Goal: Transaction & Acquisition: Purchase product/service

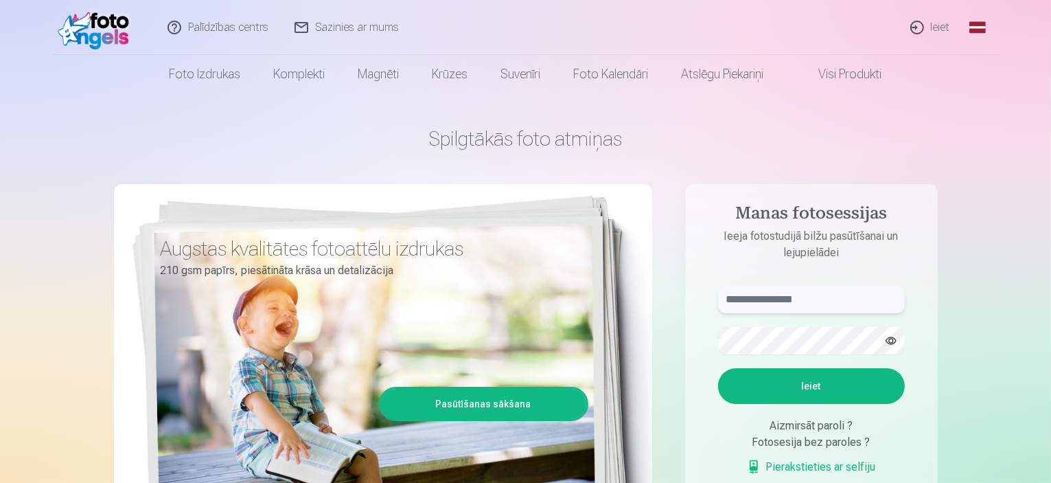
click at [765, 301] on input "text" at bounding box center [811, 299] width 187 height 27
click at [774, 445] on div "Fotosesija bez paroles ?" at bounding box center [811, 442] width 187 height 16
click at [799, 442] on div "Fotosesija bez paroles ?" at bounding box center [811, 442] width 187 height 16
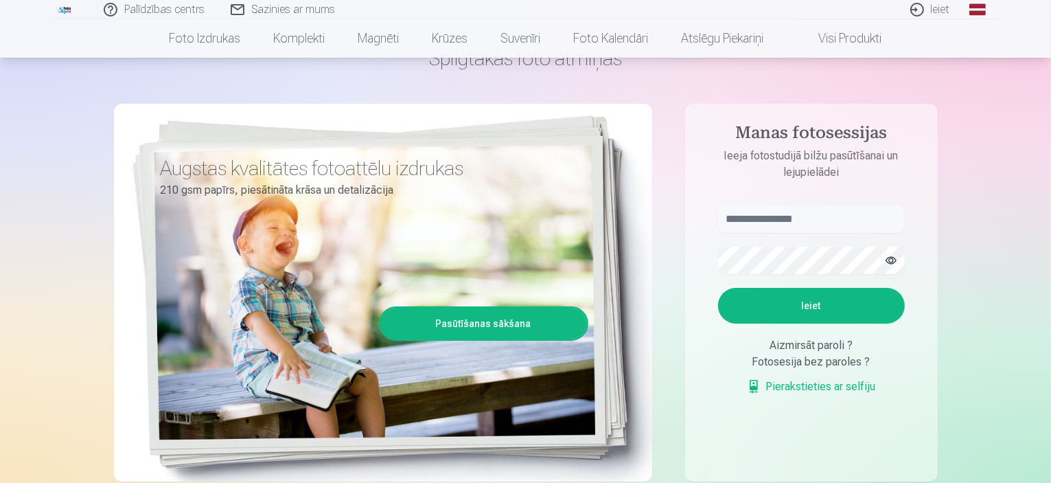
scroll to position [82, 0]
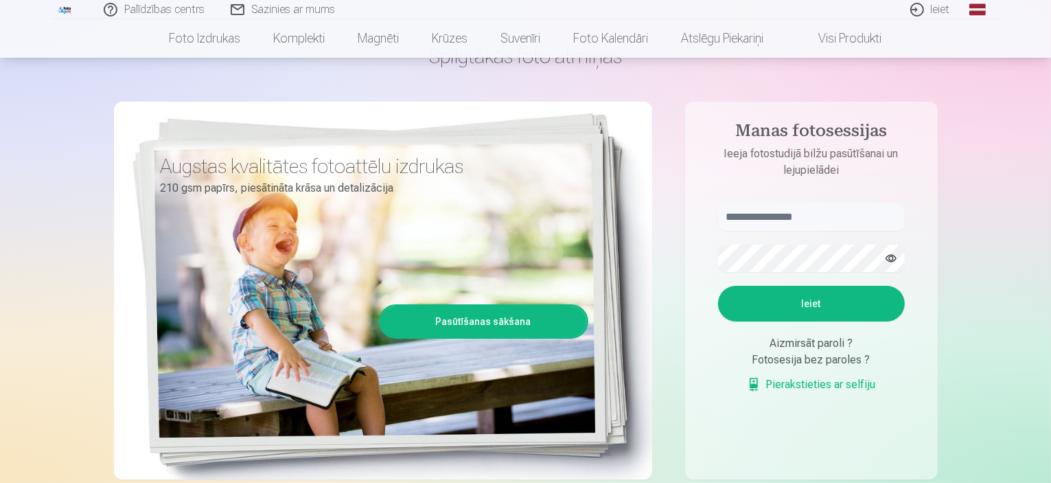
click at [793, 345] on div "Aizmirsāt paroli ?" at bounding box center [811, 343] width 187 height 16
click at [798, 365] on div "Fotosesija bez paroles ?" at bounding box center [811, 360] width 187 height 16
click at [799, 385] on link "Pierakstieties ar selfiju" at bounding box center [811, 384] width 129 height 16
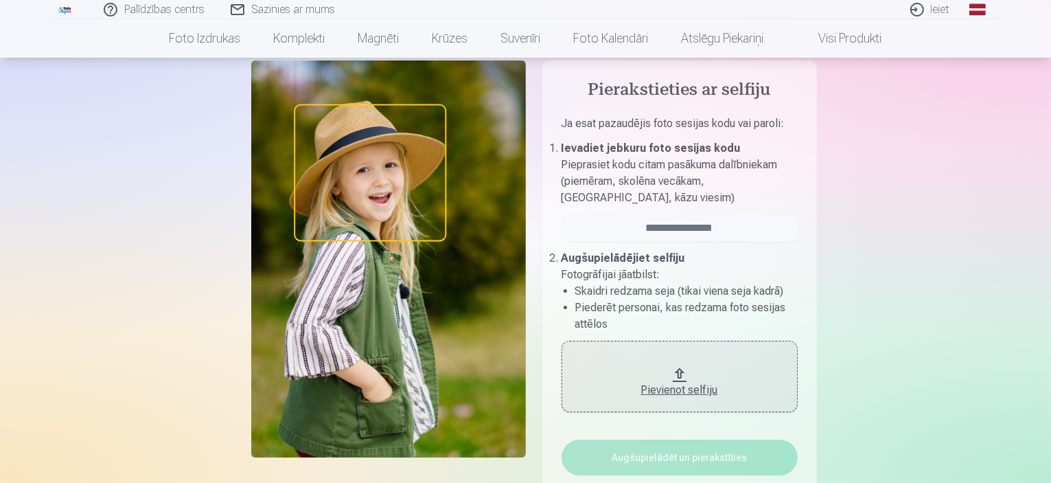
scroll to position [82, 0]
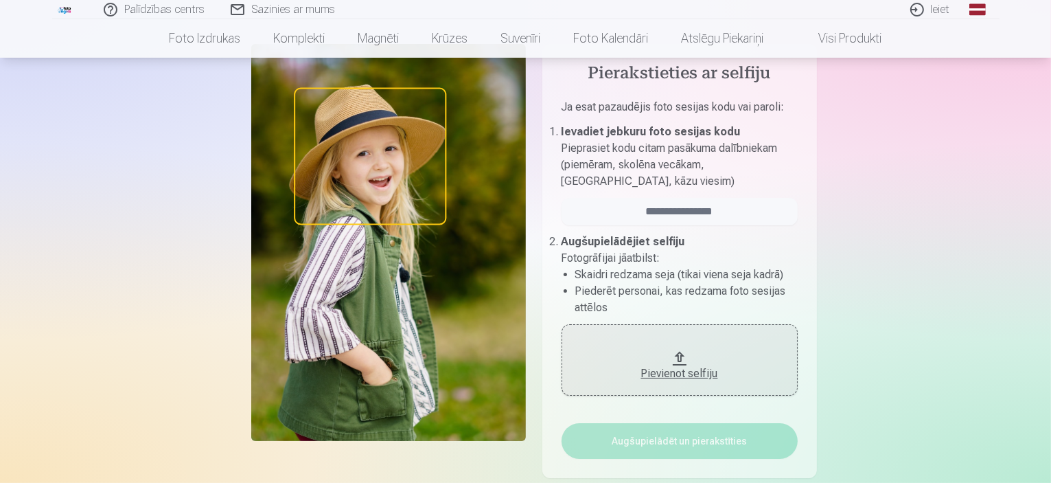
click at [683, 359] on div "Pievienot selfiju" at bounding box center [680, 369] width 209 height 25
click at [690, 365] on div "Pievienot selfiju" at bounding box center [680, 373] width 209 height 16
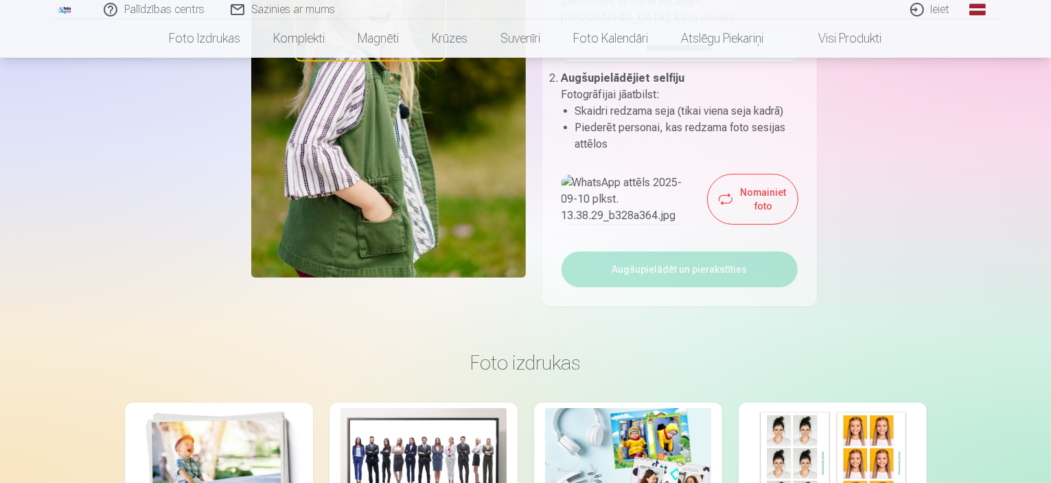
scroll to position [247, 0]
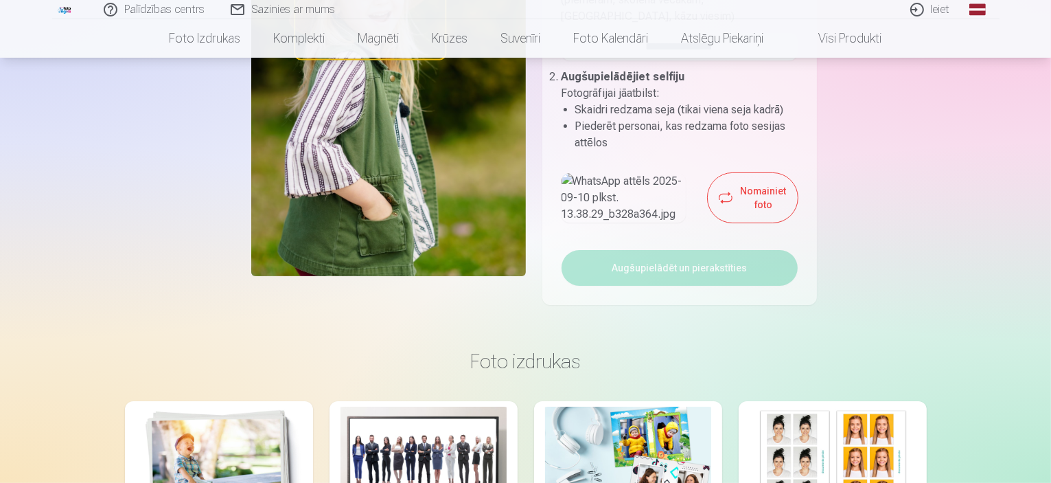
click at [619, 223] on img at bounding box center [624, 197] width 124 height 49
click at [730, 159] on div "Ja esat pazaudējis foto sesijas kodu vai paroli : Ievadiet jebkuru foto sesijas…" at bounding box center [680, 46] width 236 height 225
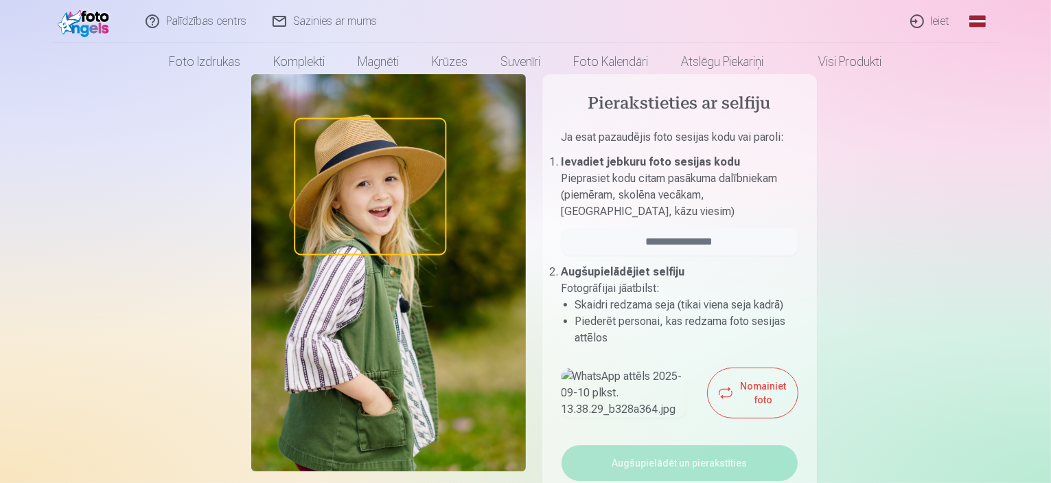
scroll to position [0, 0]
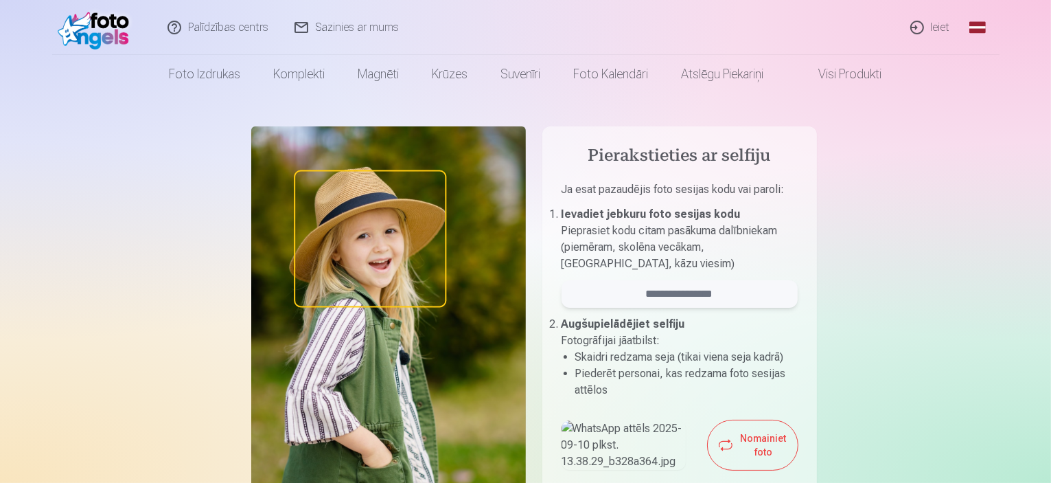
click at [692, 306] on input "email" at bounding box center [680, 293] width 236 height 27
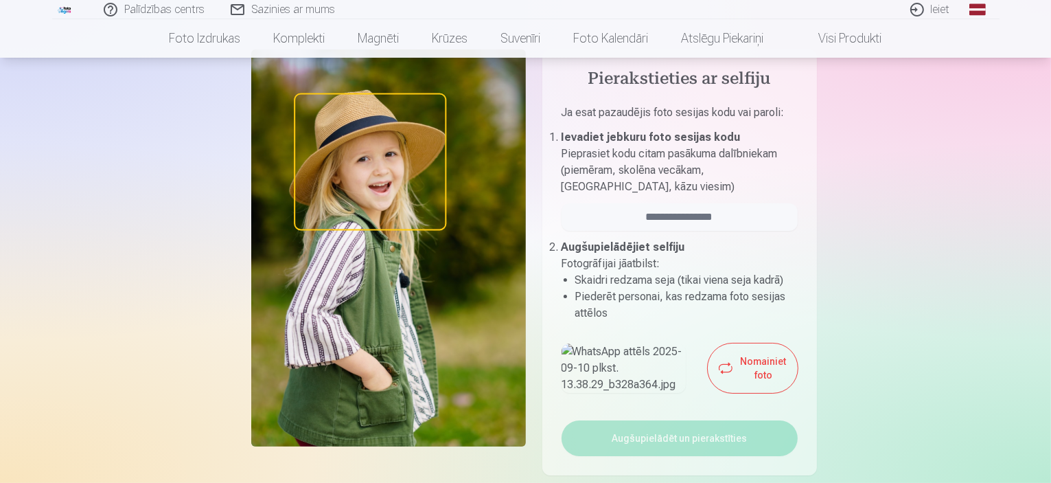
scroll to position [137, 0]
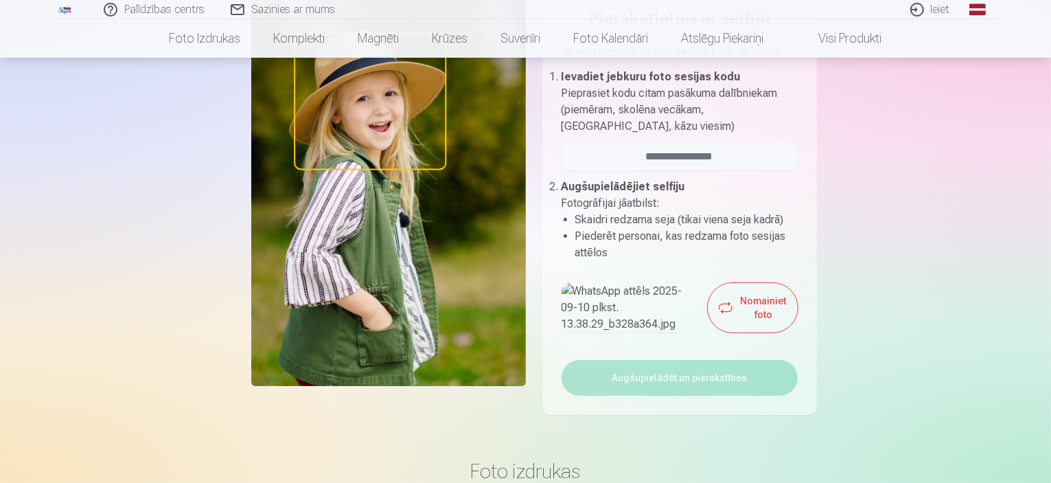
click at [721, 332] on button "Nomainiet foto" at bounding box center [753, 307] width 90 height 49
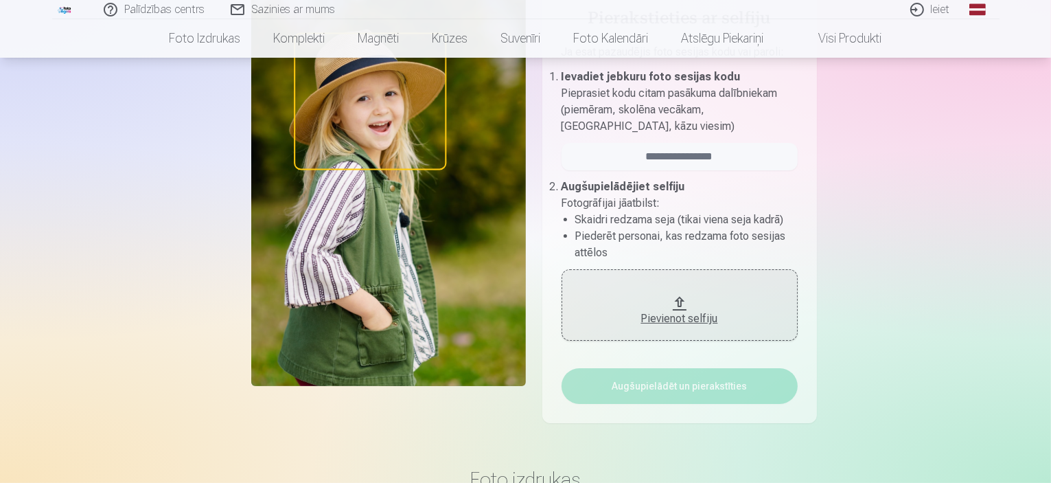
click at [684, 310] on div "Pievienot selfiju" at bounding box center [680, 314] width 209 height 25
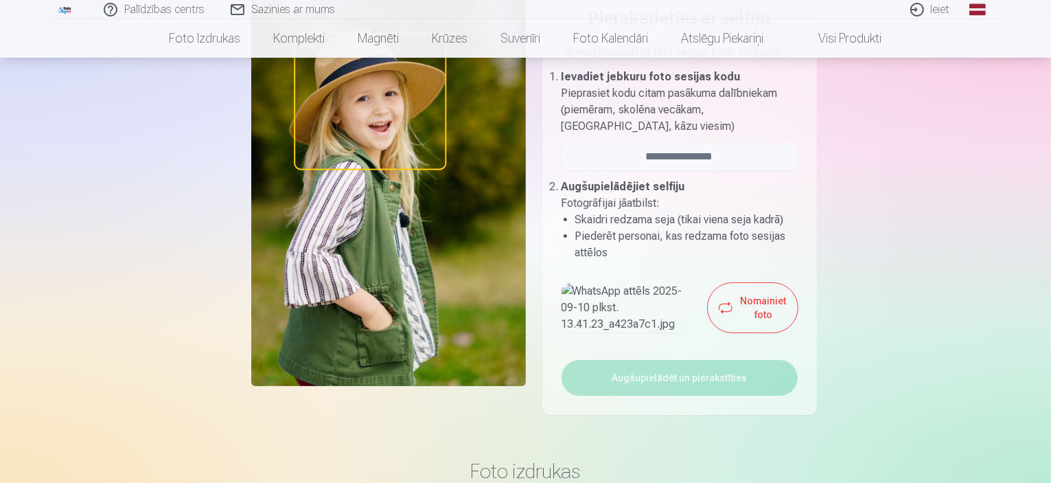
click at [683, 332] on div "Nomainiet foto" at bounding box center [680, 307] width 236 height 49
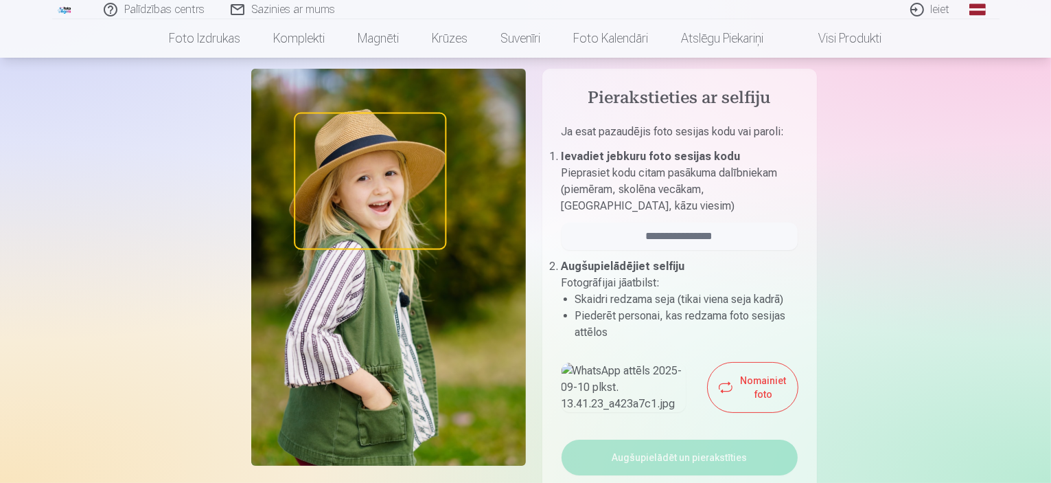
scroll to position [55, 0]
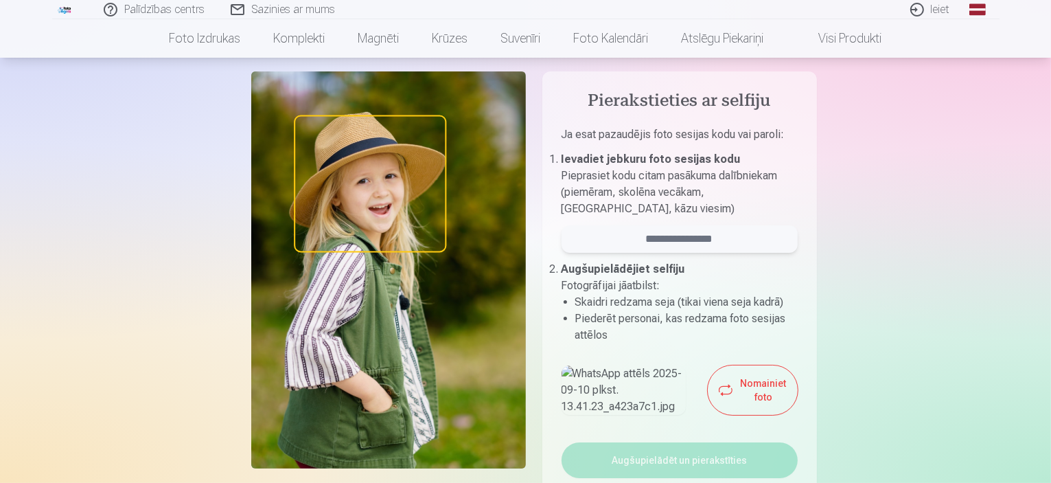
click at [685, 237] on input "email" at bounding box center [680, 238] width 236 height 27
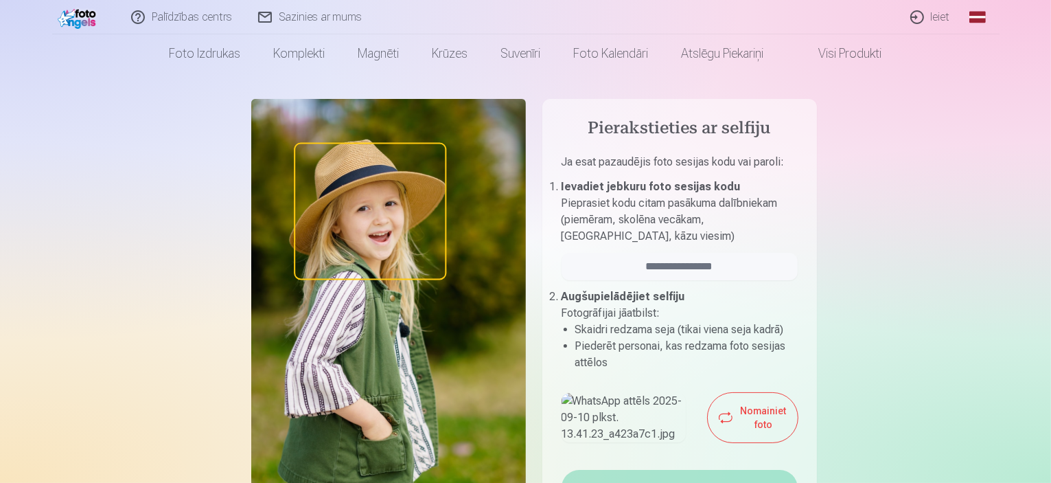
scroll to position [0, 0]
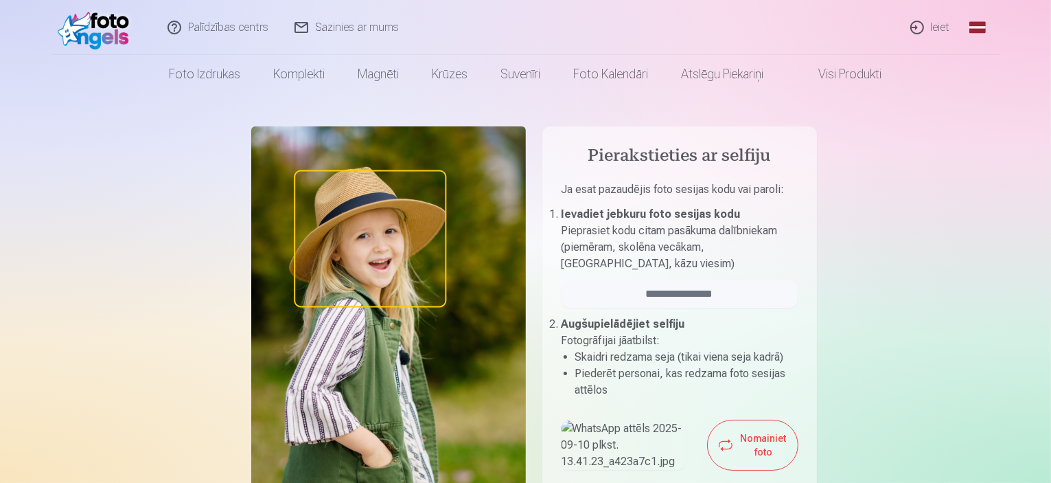
click at [357, 18] on link "Sazinies ar mums" at bounding box center [347, 27] width 130 height 55
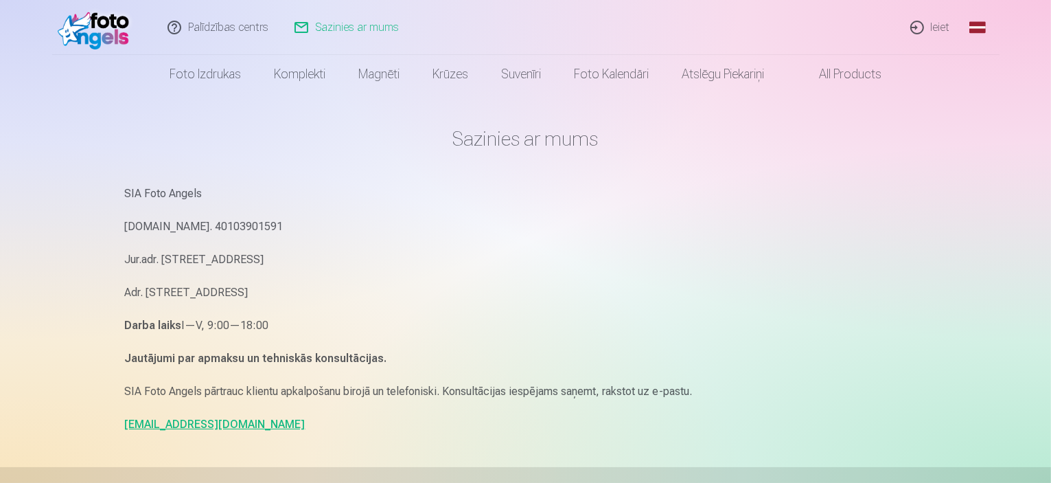
click at [185, 426] on link "[EMAIL_ADDRESS][DOMAIN_NAME]" at bounding box center [215, 424] width 181 height 13
drag, startPoint x: 239, startPoint y: 435, endPoint x: 115, endPoint y: 425, distance: 124.0
click at [115, 425] on div "Sazinies ar mums SIA Foto Angels [DOMAIN_NAME]. 40103901591 Jur.adr. [STREET_AD…" at bounding box center [526, 422] width 824 height 845
copy link "[EMAIL_ADDRESS][DOMAIN_NAME]"
click at [941, 29] on link "Ieiet" at bounding box center [931, 27] width 66 height 55
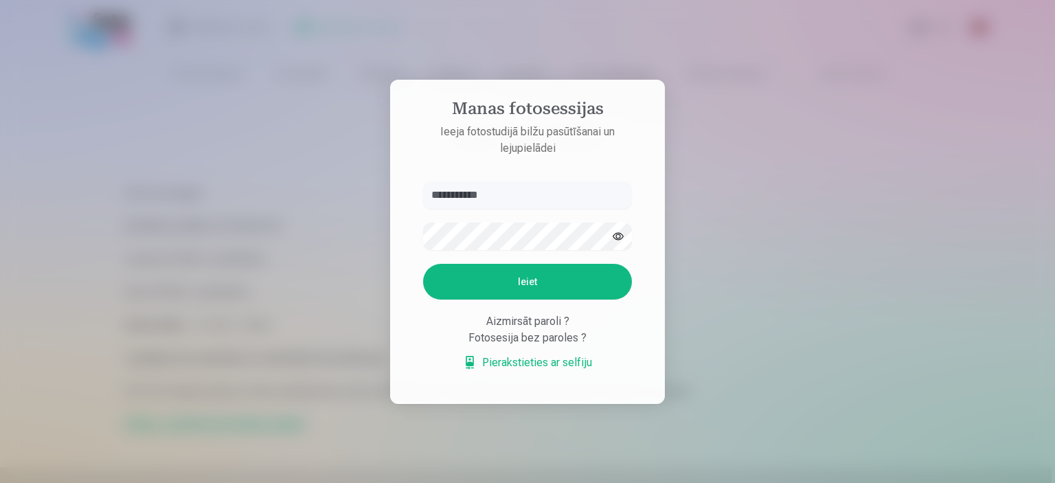
type input "**********"
click at [552, 285] on button "Ieiet" at bounding box center [527, 282] width 209 height 36
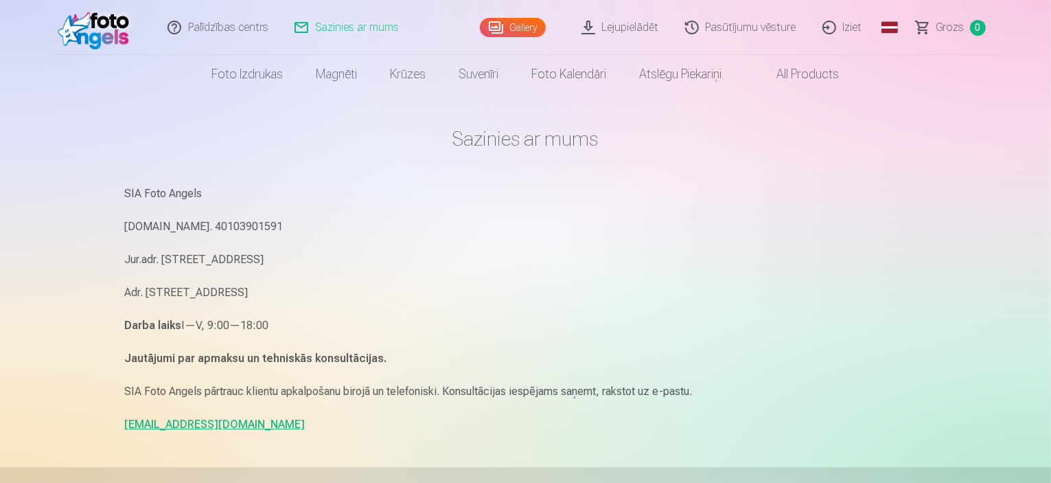
click at [503, 30] on link "Gallery" at bounding box center [513, 27] width 66 height 19
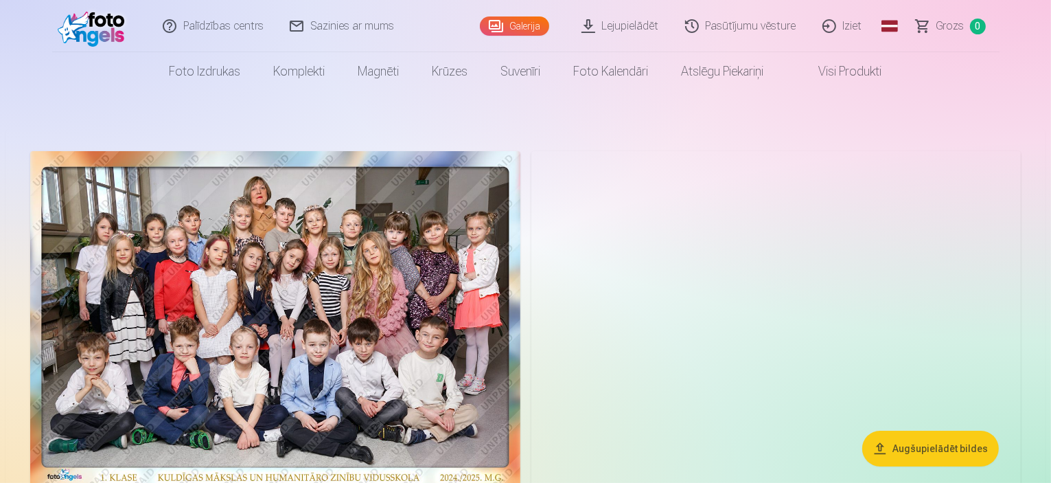
scroll to position [27, 0]
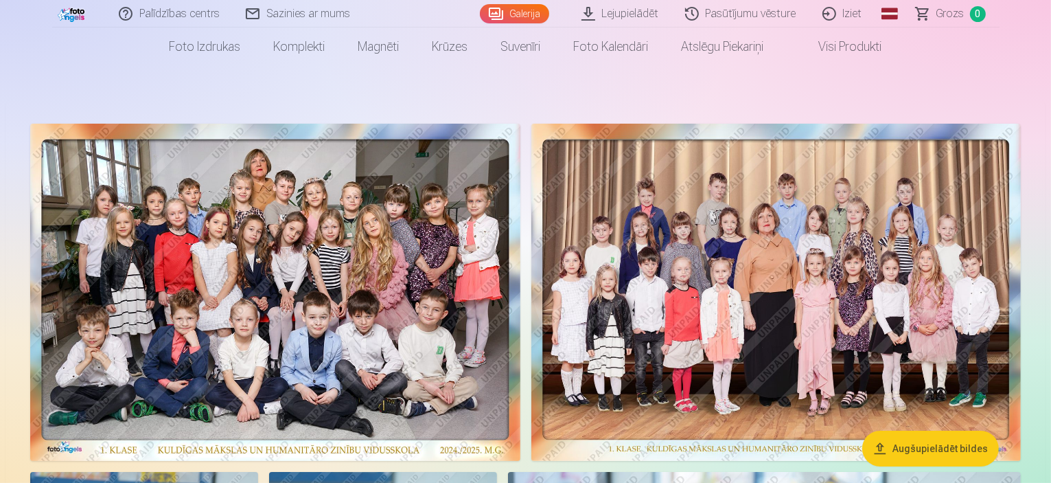
click at [849, 47] on link "Visi produkti" at bounding box center [840, 46] width 118 height 38
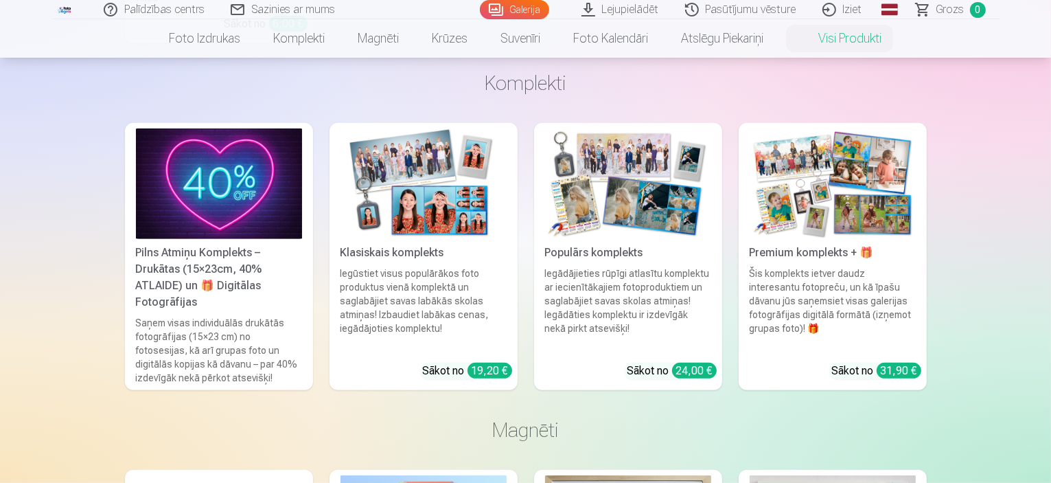
scroll to position [577, 0]
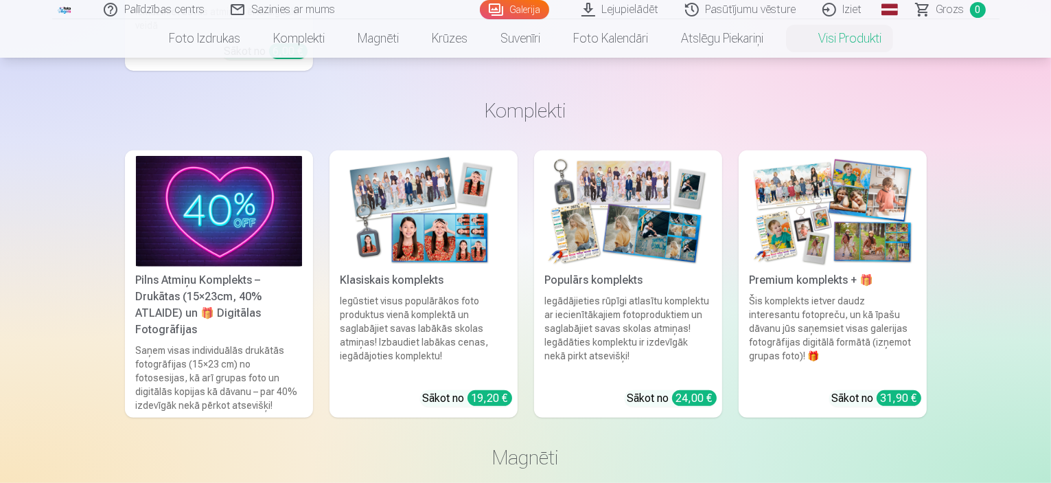
click at [244, 203] on img at bounding box center [219, 211] width 166 height 111
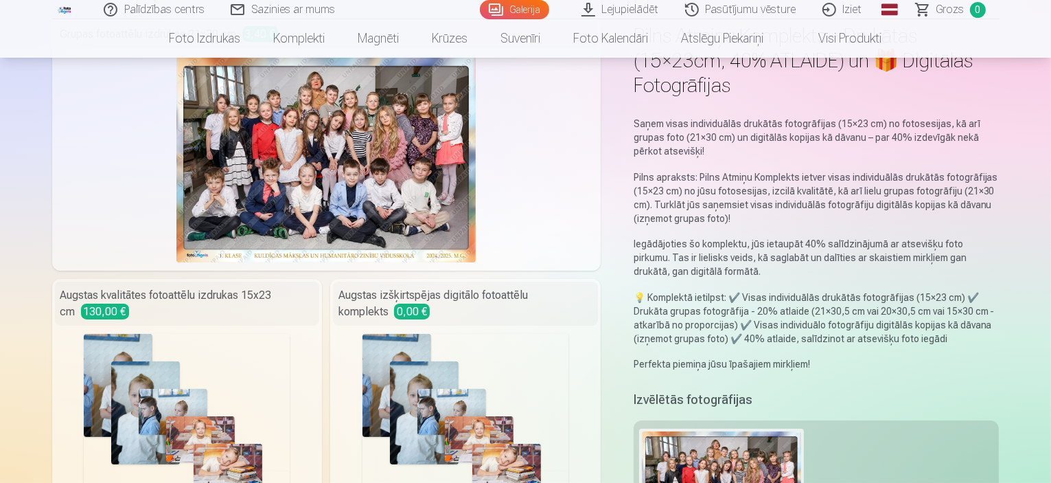
scroll to position [110, 0]
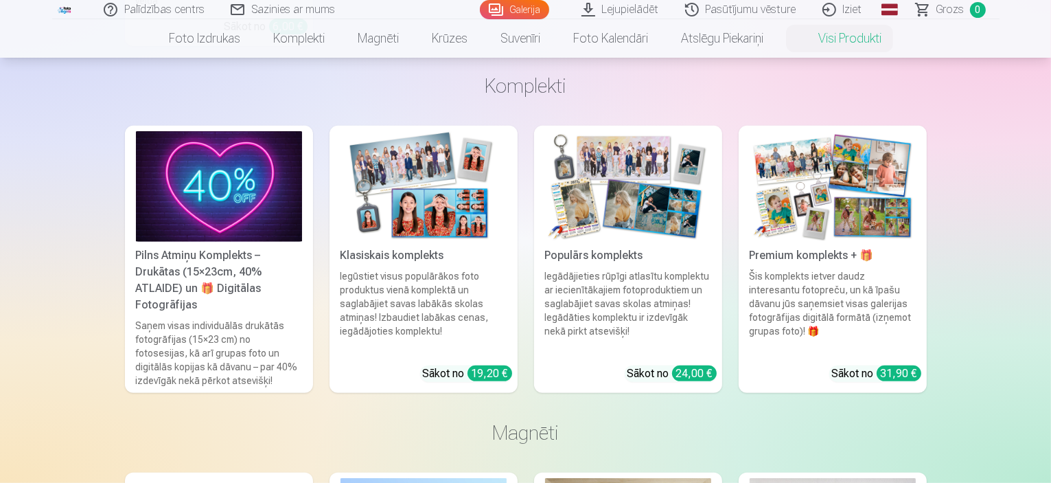
scroll to position [604, 0]
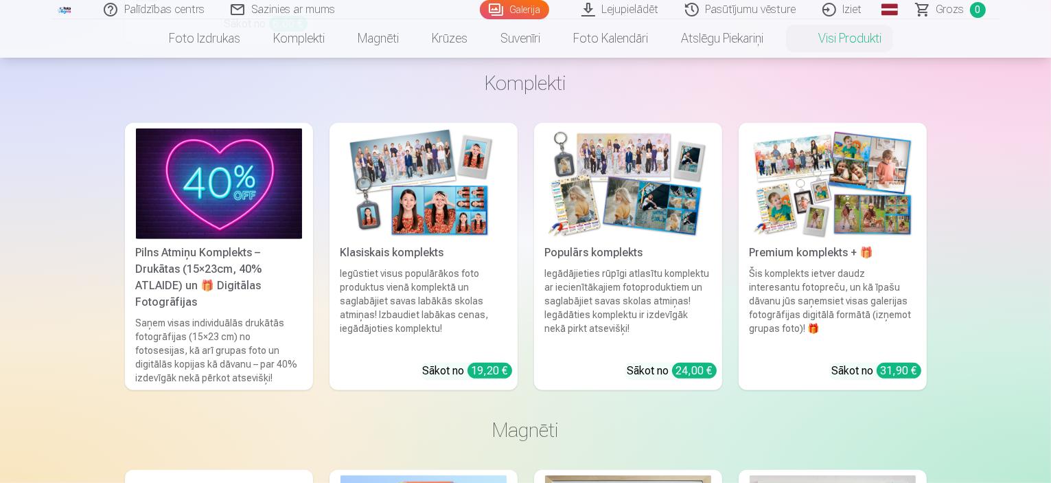
click at [830, 222] on img at bounding box center [833, 183] width 166 height 111
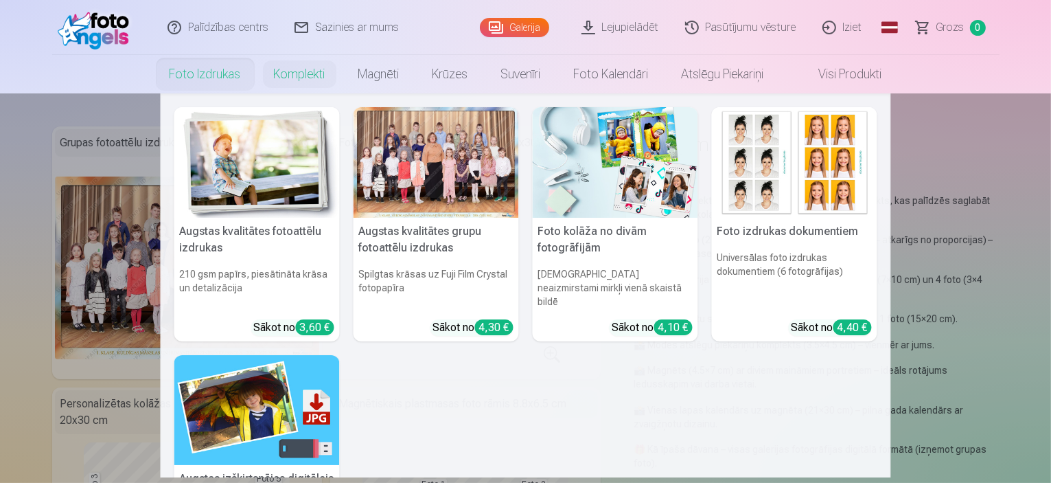
click at [184, 73] on link "Foto izdrukas" at bounding box center [205, 74] width 104 height 38
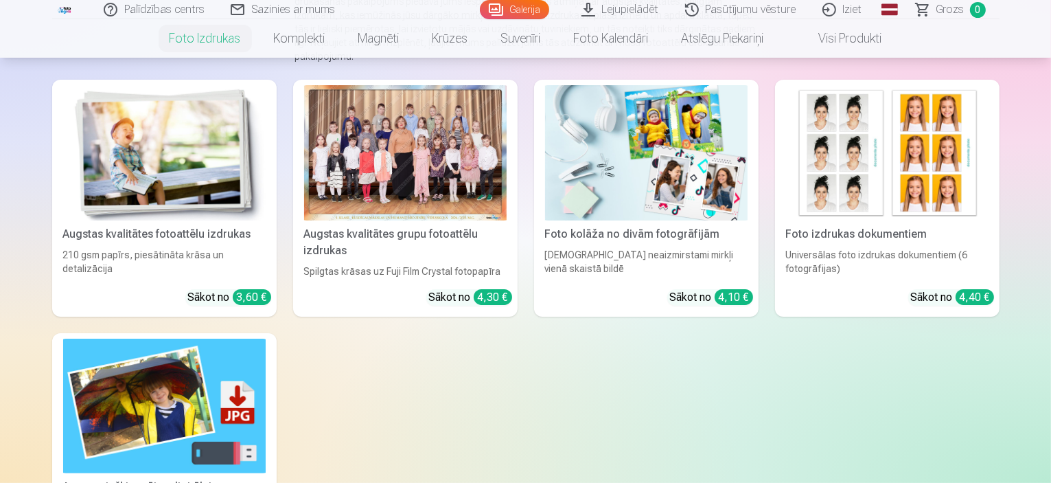
scroll to position [220, 0]
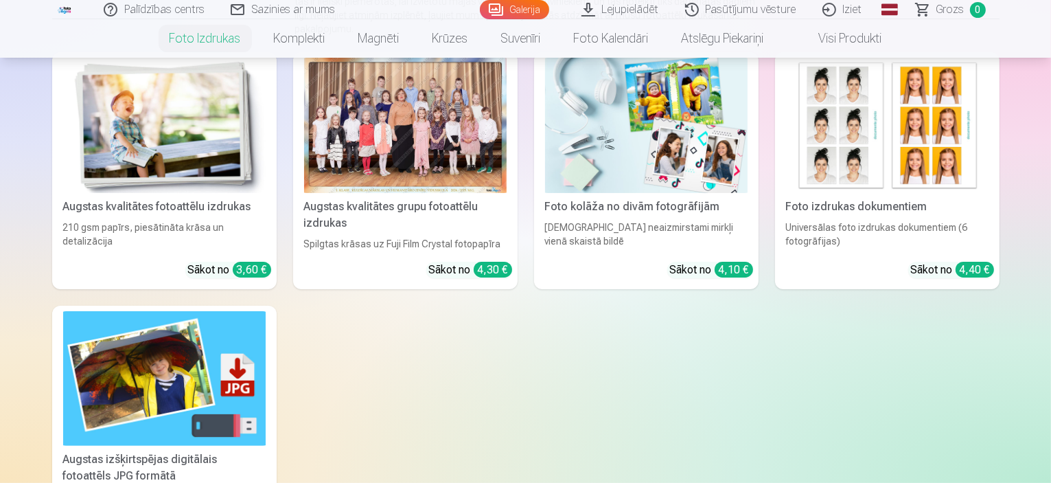
click at [184, 73] on img at bounding box center [164, 125] width 203 height 135
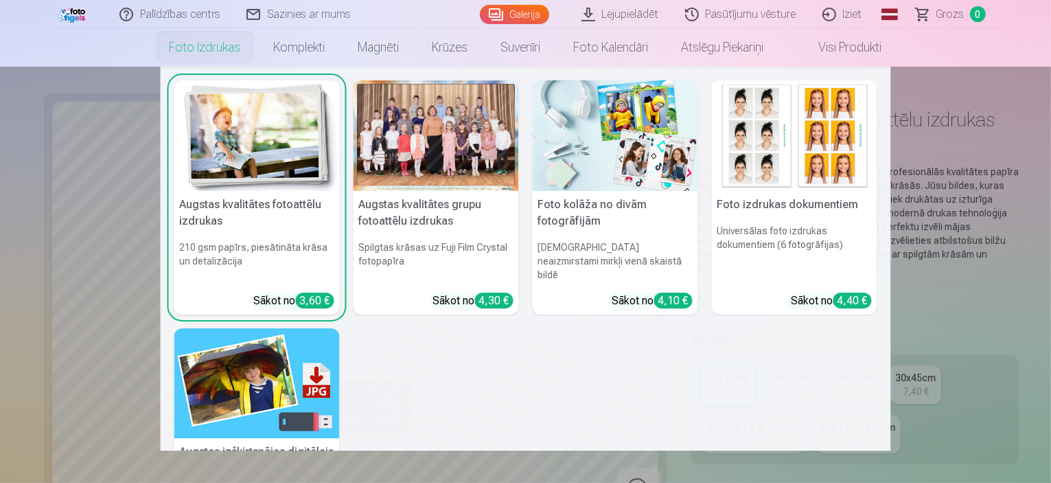
scroll to position [27, 0]
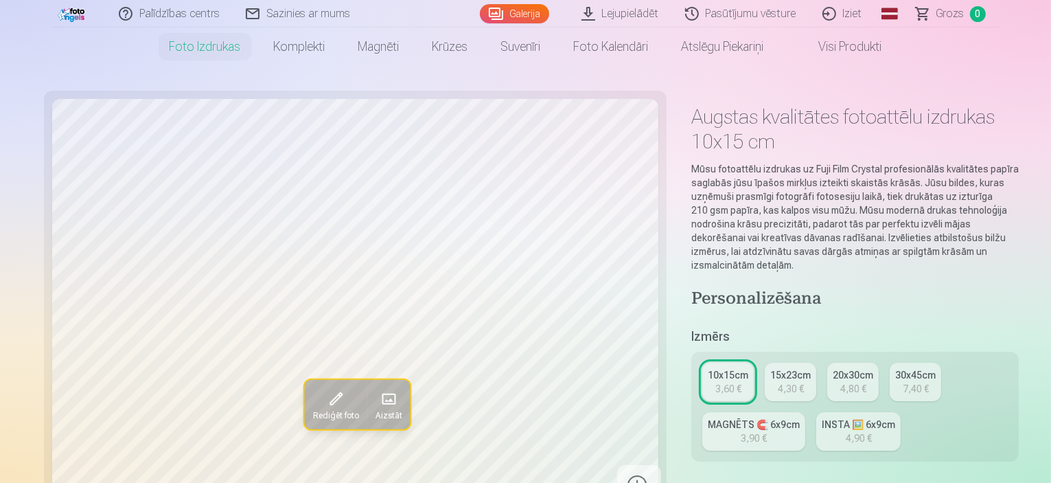
click at [739, 190] on p "Mūsu fotoattēlu izdrukas uz Fuji Film Crystal profesionālās kvalitātes papīra s…" at bounding box center [856, 217] width 328 height 110
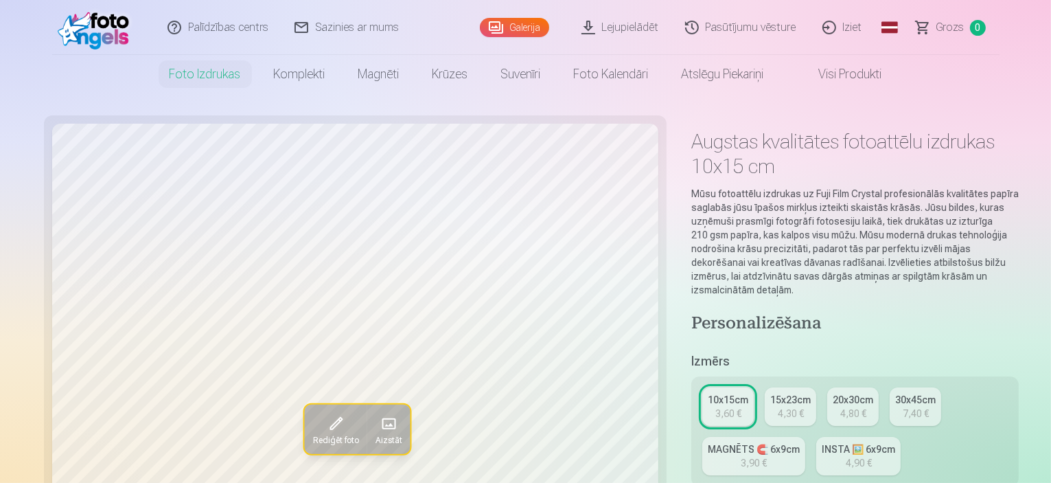
scroll to position [0, 0]
click at [517, 28] on link "Galerija" at bounding box center [514, 27] width 69 height 19
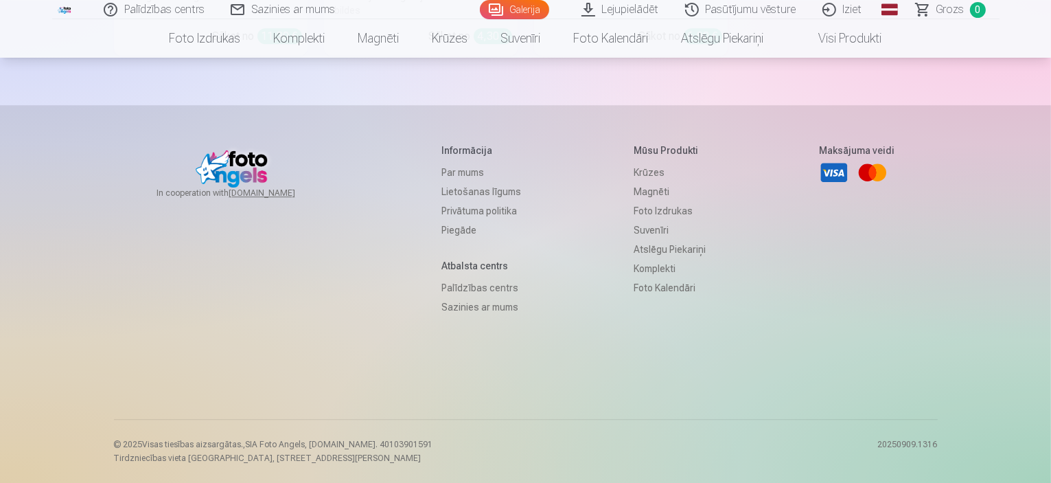
scroll to position [15768, 0]
